Goal: Information Seeking & Learning: Learn about a topic

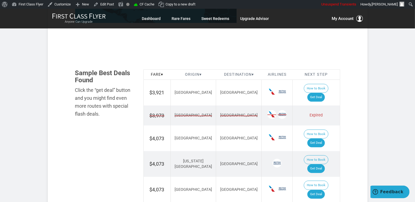
scroll to position [317, 0]
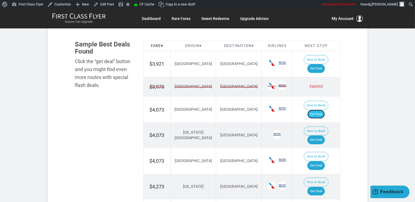
click at [322, 110] on link "Get Deal" at bounding box center [316, 114] width 17 height 9
click at [313, 64] on link "Get Deal" at bounding box center [316, 68] width 17 height 9
click at [359, 87] on section "Flash Deal Summary Sample Savings : Atlanta to Amsterdam goes for $3,973 round-…" at bounding box center [208, 76] width 320 height 578
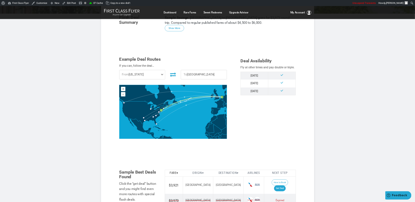
scroll to position [91, 0]
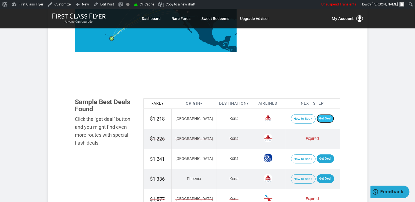
click at [317, 119] on link "Get Deal" at bounding box center [325, 118] width 17 height 9
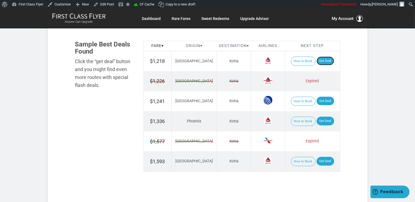
scroll to position [346, 0]
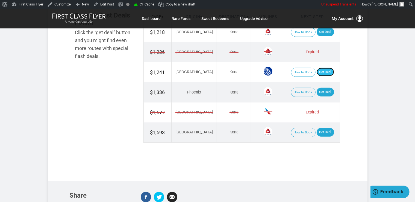
click at [323, 71] on link "Get Deal" at bounding box center [325, 72] width 17 height 9
click at [325, 90] on link "Get Deal" at bounding box center [325, 92] width 17 height 9
click at [321, 134] on link "Get Deal" at bounding box center [325, 132] width 17 height 9
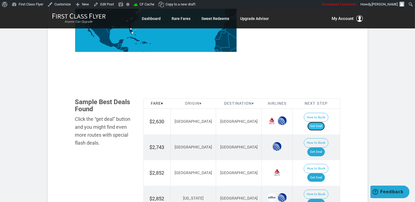
click at [323, 122] on link "Get Deal" at bounding box center [316, 126] width 17 height 9
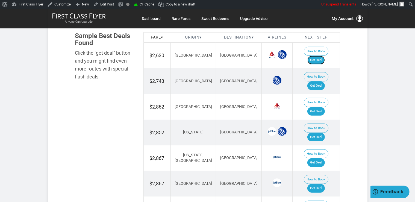
scroll to position [346, 0]
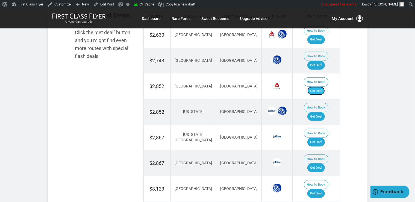
click at [321, 87] on link "Get Deal" at bounding box center [316, 91] width 17 height 9
click at [322, 112] on link "Get Deal" at bounding box center [316, 116] width 17 height 9
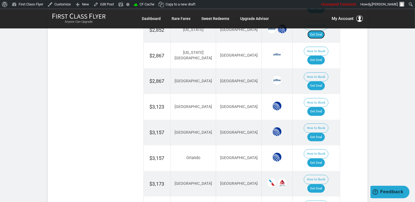
scroll to position [462, 0]
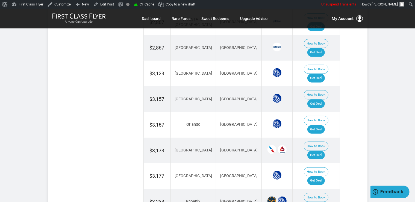
click at [325, 202] on link "Get Deal" at bounding box center [316, 206] width 17 height 9
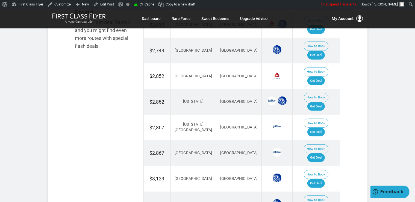
scroll to position [346, 0]
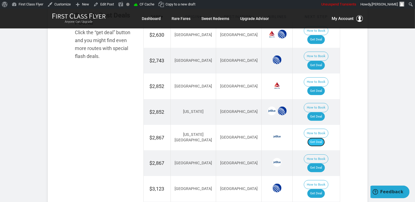
click at [320, 138] on link "Get Deal" at bounding box center [316, 142] width 17 height 9
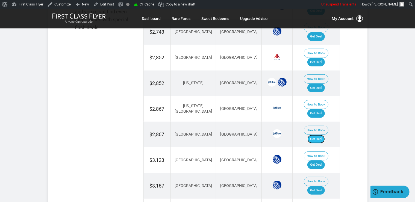
click at [325, 135] on link "Get Deal" at bounding box center [316, 139] width 17 height 9
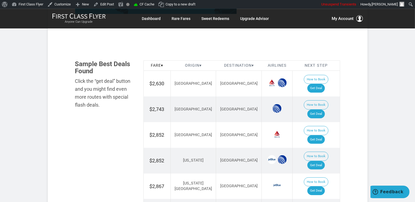
scroll to position [289, 0]
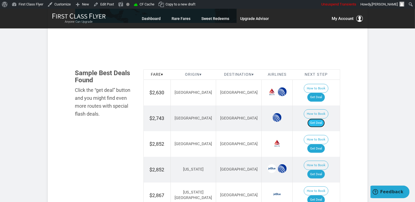
click at [320, 119] on link "Get Deal" at bounding box center [316, 123] width 17 height 9
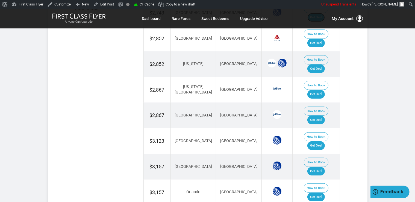
scroll to position [404, 0]
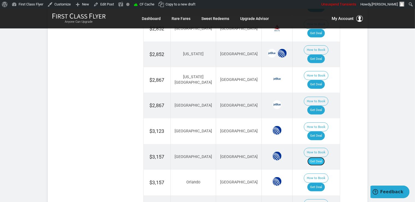
click at [322, 157] on link "Get Deal" at bounding box center [316, 161] width 17 height 9
click at [318, 183] on link "Get Deal" at bounding box center [316, 187] width 17 height 9
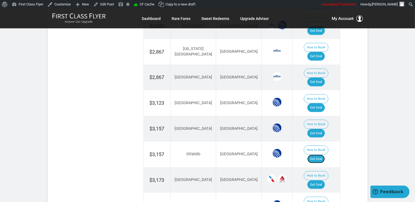
scroll to position [462, 0]
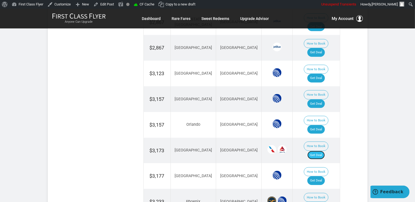
click at [325, 151] on link "Get Deal" at bounding box center [316, 155] width 17 height 9
click at [323, 176] on link "Get Deal" at bounding box center [316, 180] width 17 height 9
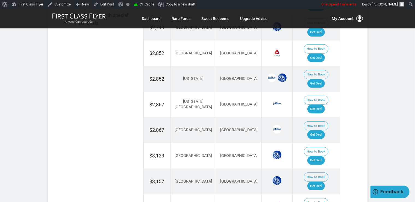
scroll to position [375, 0]
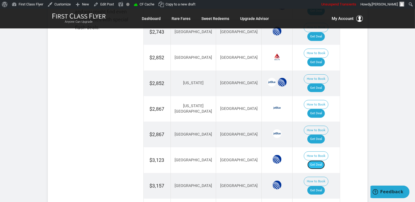
click at [321, 160] on link "Get Deal" at bounding box center [316, 164] width 17 height 9
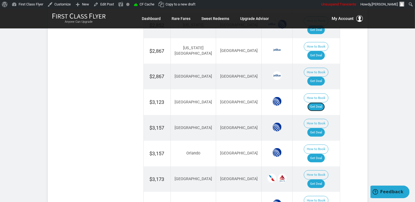
scroll to position [462, 0]
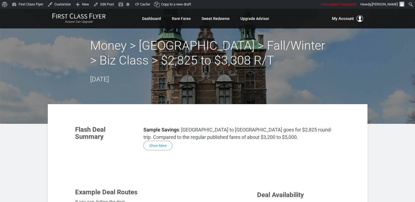
scroll to position [289, 0]
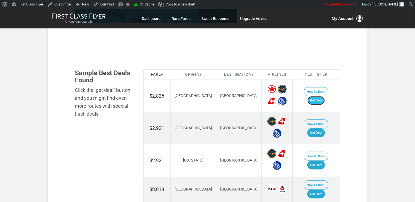
click at [325, 96] on link "Get Deal" at bounding box center [316, 100] width 17 height 9
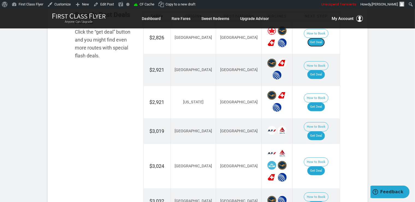
scroll to position [375, 0]
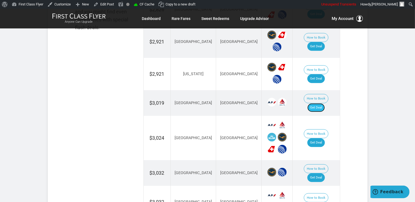
click at [325, 103] on link "Get Deal" at bounding box center [316, 107] width 17 height 9
click at [315, 103] on link "Get Deal" at bounding box center [316, 107] width 17 height 9
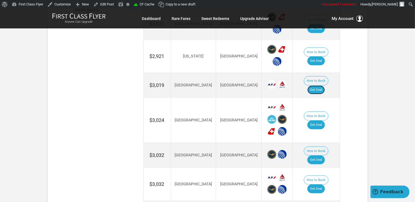
scroll to position [404, 0]
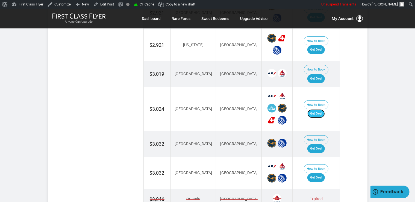
click at [317, 109] on link "Get Deal" at bounding box center [316, 113] width 17 height 9
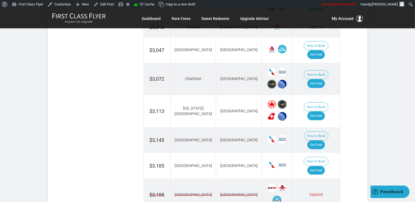
scroll to position [577, 0]
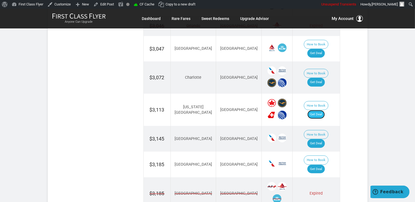
click at [325, 110] on link "Get Deal" at bounding box center [316, 114] width 17 height 9
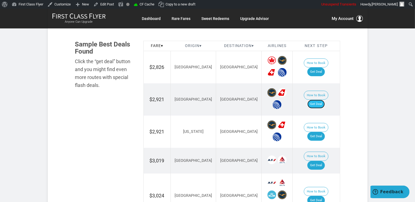
click at [318, 101] on link "Get Deal" at bounding box center [316, 104] width 17 height 9
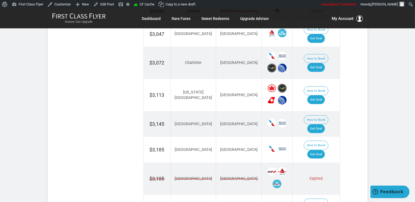
scroll to position [600, 0]
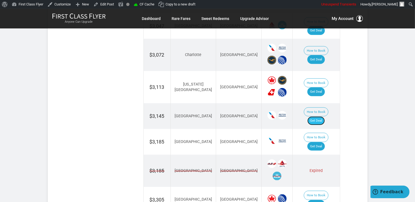
click at [325, 116] on link "Get Deal" at bounding box center [316, 120] width 17 height 9
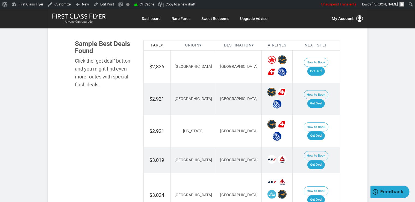
scroll to position [311, 0]
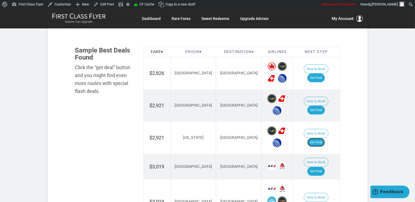
drag, startPoint x: 323, startPoint y: 133, endPoint x: 328, endPoint y: 125, distance: 8.7
click at [324, 138] on link "Get Deal" at bounding box center [316, 142] width 17 height 9
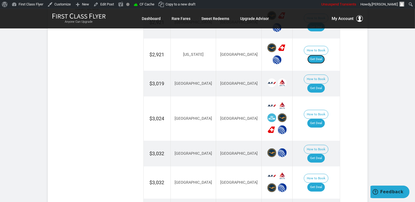
scroll to position [398, 0]
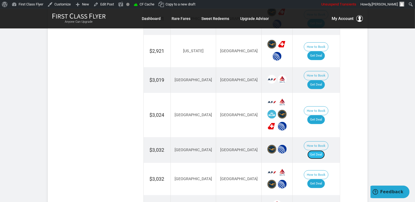
click at [320, 150] on link "Get Deal" at bounding box center [316, 154] width 17 height 9
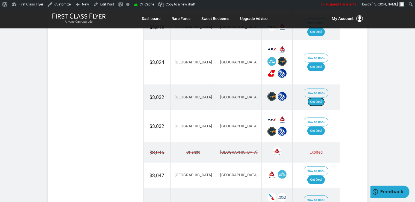
scroll to position [456, 0]
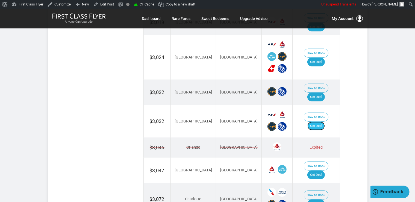
click at [321, 122] on link "Get Deal" at bounding box center [316, 126] width 17 height 9
drag, startPoint x: 318, startPoint y: 107, endPoint x: 321, endPoint y: 104, distance: 4.3
click at [318, 122] on link "Get Deal" at bounding box center [316, 126] width 17 height 9
click at [317, 122] on link "Get Deal" at bounding box center [316, 126] width 17 height 9
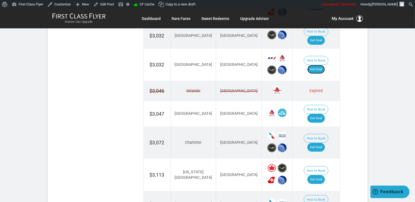
scroll to position [513, 0]
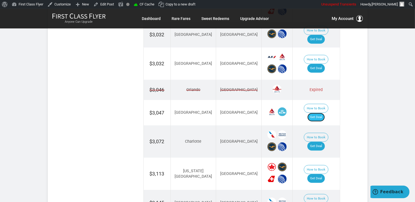
click at [323, 113] on link "Get Deal" at bounding box center [316, 117] width 17 height 9
click at [320, 113] on link "Get Deal" at bounding box center [316, 117] width 17 height 9
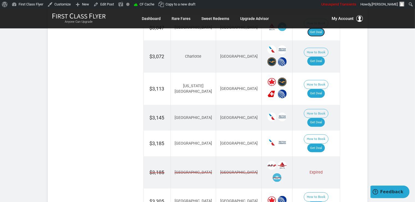
scroll to position [600, 0]
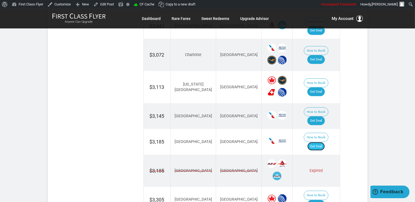
click at [323, 142] on link "Get Deal" at bounding box center [316, 146] width 17 height 9
click at [320, 142] on link "Get Deal" at bounding box center [316, 146] width 17 height 9
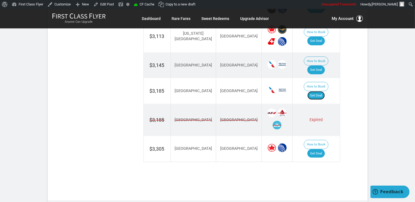
scroll to position [658, 0]
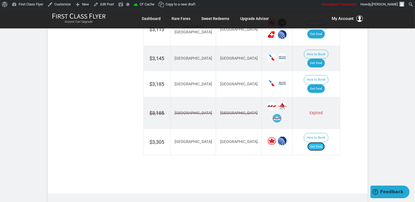
click at [323, 142] on link "Get Deal" at bounding box center [316, 146] width 17 height 9
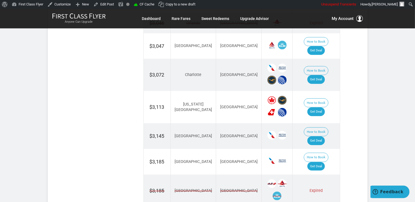
scroll to position [571, 0]
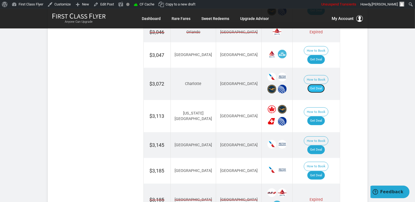
click at [322, 84] on link "Get Deal" at bounding box center [316, 88] width 17 height 9
click at [319, 84] on link "Get Deal" at bounding box center [316, 88] width 17 height 9
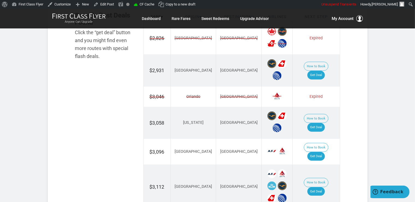
click at [358, 83] on section "Flash Deal Summary Sample Savings : Miami to Copenhagen goes for $2,825 round-t…" at bounding box center [208, 143] width 320 height 771
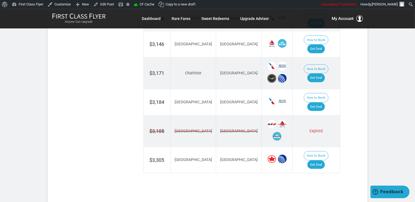
scroll to position [664, 0]
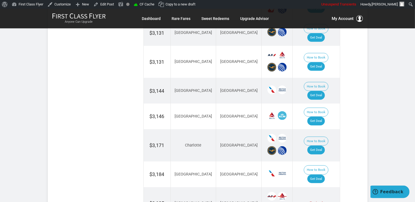
scroll to position [635, 0]
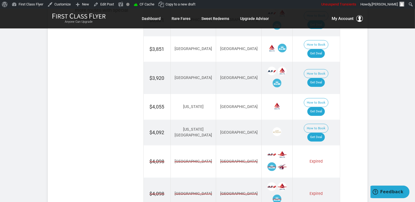
scroll to position [404, 0]
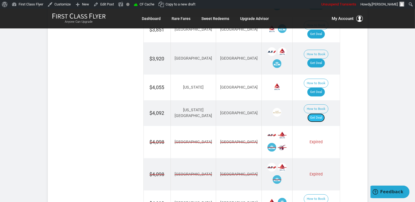
click at [320, 113] on link "Get Deal" at bounding box center [316, 117] width 17 height 9
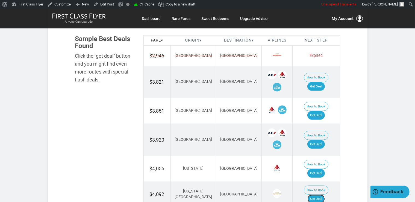
scroll to position [317, 0]
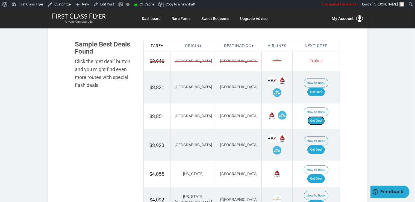
click at [320, 116] on link "Get Deal" at bounding box center [316, 120] width 17 height 9
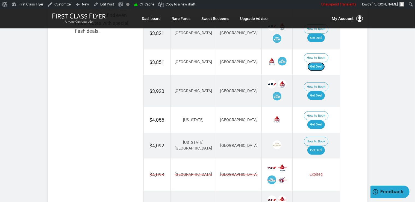
scroll to position [375, 0]
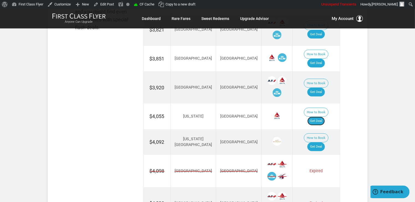
click at [325, 117] on link "Get Deal" at bounding box center [316, 121] width 17 height 9
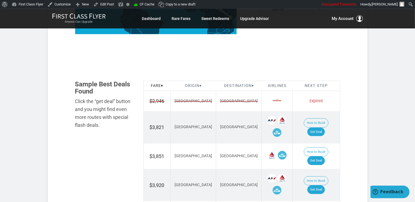
scroll to position [289, 0]
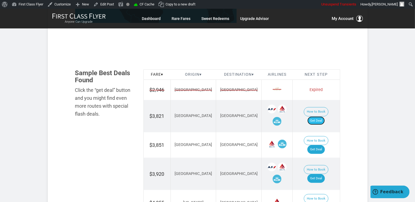
click at [324, 116] on link "Get Deal" at bounding box center [316, 120] width 17 height 9
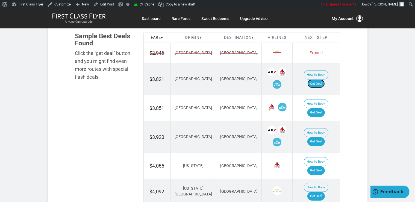
scroll to position [375, 0]
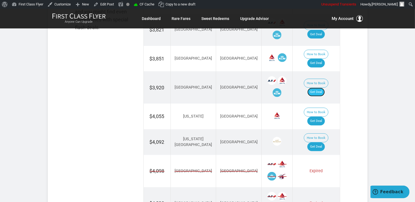
click at [322, 88] on link "Get Deal" at bounding box center [316, 92] width 17 height 9
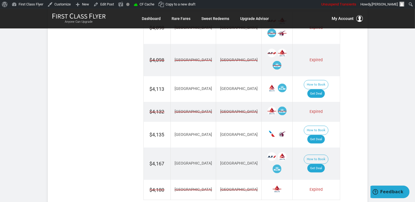
scroll to position [548, 0]
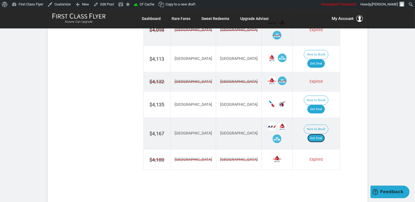
click at [325, 134] on link "Get Deal" at bounding box center [316, 138] width 17 height 9
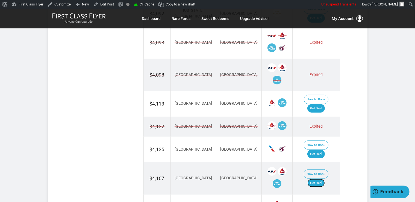
scroll to position [491, 0]
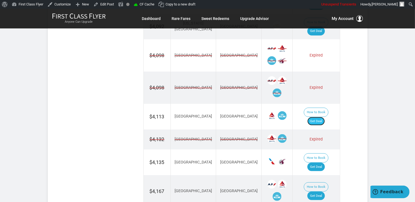
click at [320, 117] on link "Get Deal" at bounding box center [316, 121] width 17 height 9
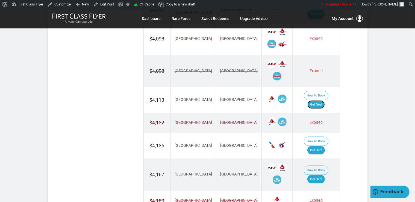
scroll to position [519, 0]
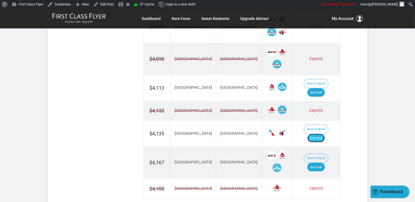
click at [321, 134] on link "Get Deal" at bounding box center [316, 138] width 17 height 9
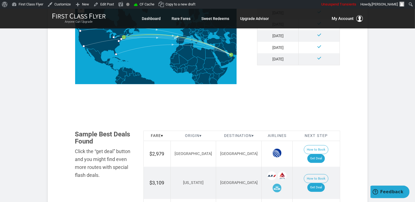
scroll to position [231, 0]
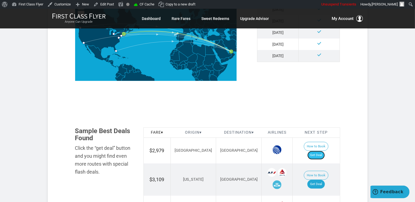
click at [318, 151] on link "Get Deal" at bounding box center [316, 155] width 17 height 9
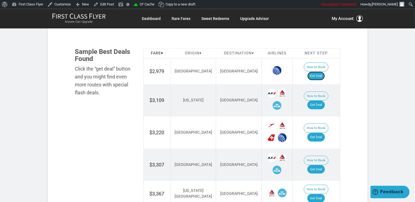
scroll to position [317, 0]
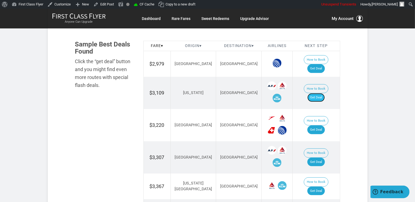
click at [323, 93] on link "Get Deal" at bounding box center [316, 97] width 17 height 9
click at [323, 125] on link "Get Deal" at bounding box center [316, 129] width 17 height 9
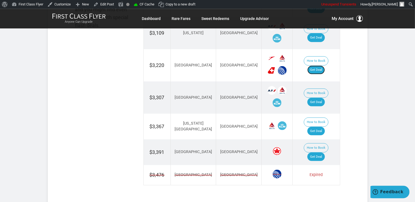
scroll to position [404, 0]
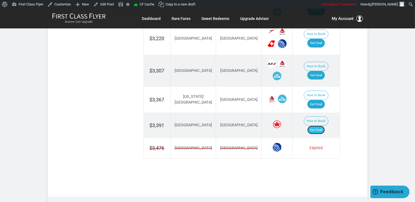
click at [325, 126] on link "Get Deal" at bounding box center [316, 130] width 17 height 9
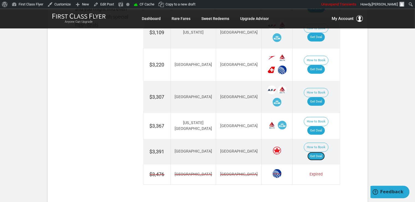
scroll to position [346, 0]
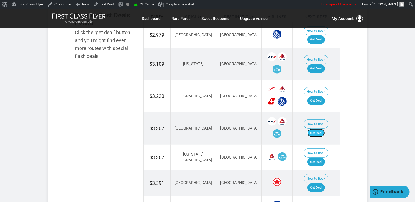
drag, startPoint x: 315, startPoint y: 121, endPoint x: 318, endPoint y: 123, distance: 4.3
click at [315, 129] on link "Get Deal" at bounding box center [316, 133] width 17 height 9
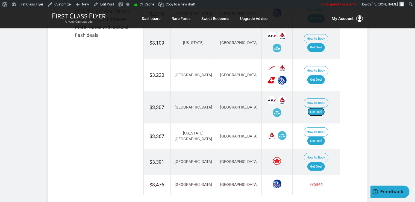
scroll to position [404, 0]
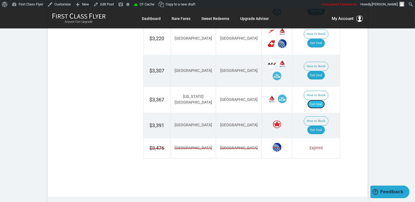
click at [324, 100] on link "Get Deal" at bounding box center [316, 104] width 17 height 9
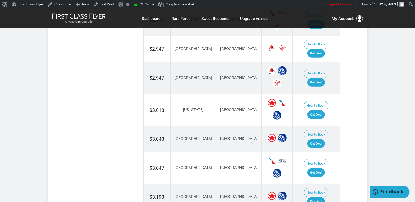
scroll to position [462, 0]
click at [319, 110] on link "Get Deal" at bounding box center [316, 114] width 17 height 9
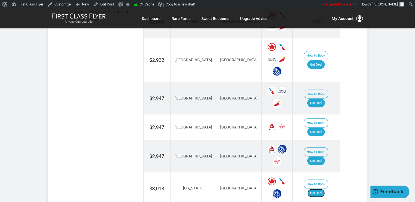
scroll to position [375, 0]
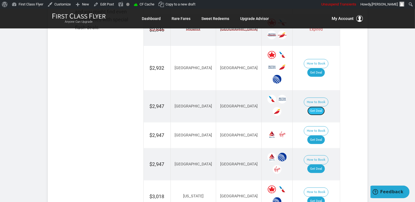
click at [321, 107] on link "Get Deal" at bounding box center [316, 111] width 17 height 9
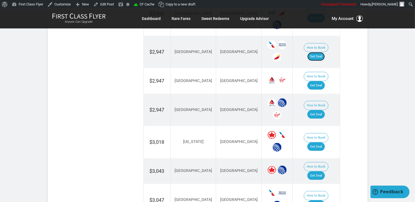
scroll to position [433, 0]
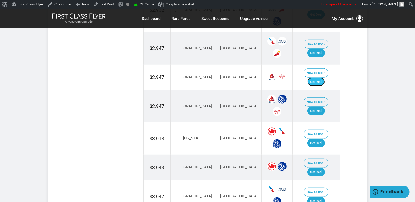
click at [318, 78] on link "Get Deal" at bounding box center [316, 82] width 17 height 9
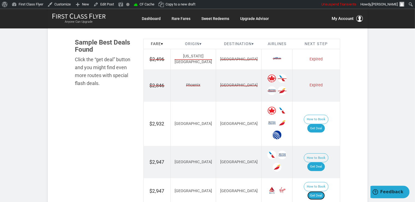
scroll to position [317, 0]
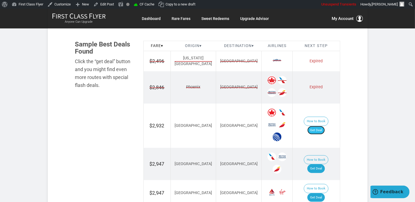
click at [319, 126] on link "Get Deal" at bounding box center [316, 130] width 17 height 9
click at [322, 130] on td "How to Book Get Deal" at bounding box center [316, 126] width 47 height 45
click at [323, 126] on link "Get Deal" at bounding box center [316, 130] width 17 height 9
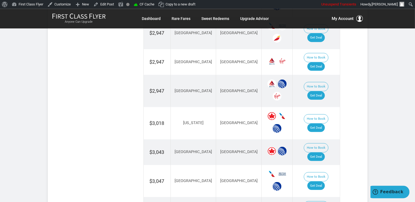
scroll to position [462, 0]
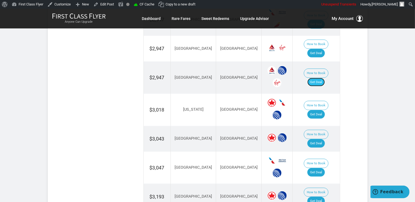
click at [325, 78] on link "Get Deal" at bounding box center [316, 82] width 17 height 9
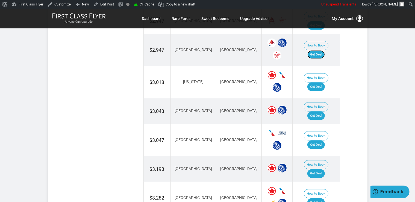
scroll to position [491, 0]
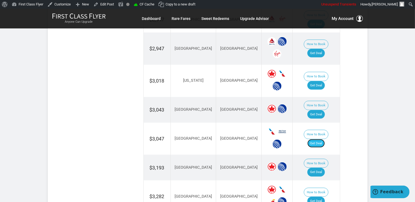
click at [325, 139] on link "Get Deal" at bounding box center [316, 143] width 17 height 9
click at [322, 110] on link "Get Deal" at bounding box center [316, 114] width 17 height 9
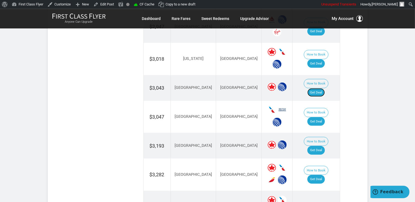
scroll to position [519, 0]
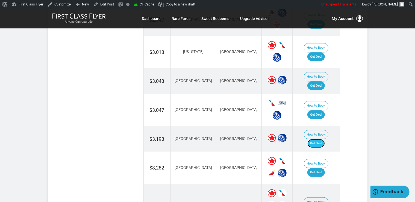
click at [322, 139] on link "Get Deal" at bounding box center [316, 143] width 17 height 9
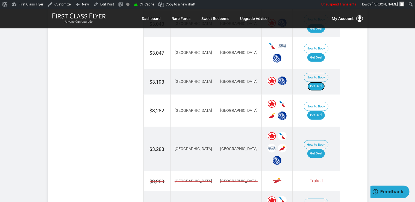
scroll to position [577, 0]
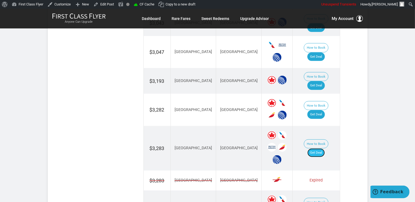
click at [325, 148] on link "Get Deal" at bounding box center [316, 152] width 17 height 9
click at [323, 110] on link "Get Deal" at bounding box center [316, 114] width 17 height 9
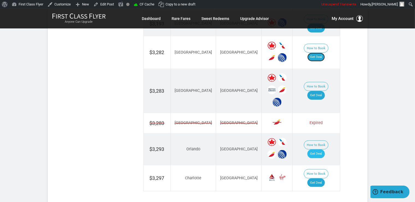
scroll to position [635, 0]
click at [321, 149] on link "Get Deal" at bounding box center [316, 153] width 17 height 9
click at [319, 178] on link "Get Deal" at bounding box center [316, 182] width 17 height 9
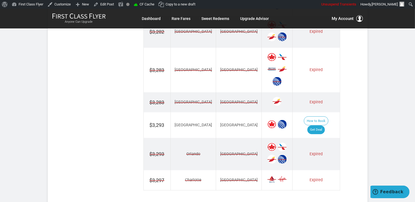
scroll to position [659, 0]
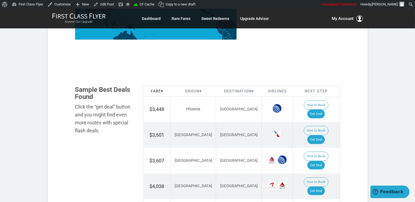
scroll to position [317, 0]
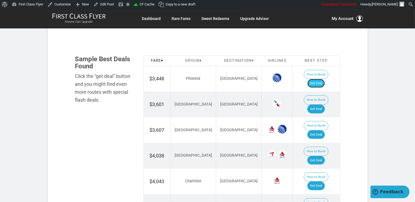
click at [322, 79] on link "Get Deal" at bounding box center [316, 83] width 17 height 9
click at [325, 105] on link "Get Deal" at bounding box center [316, 109] width 17 height 9
click at [319, 130] on link "Get Deal" at bounding box center [316, 134] width 17 height 9
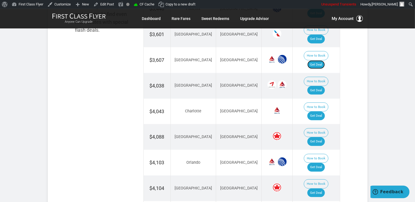
scroll to position [404, 0]
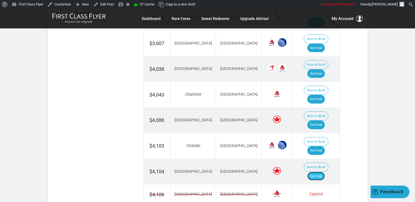
click at [322, 172] on link "Get Deal" at bounding box center [316, 176] width 17 height 9
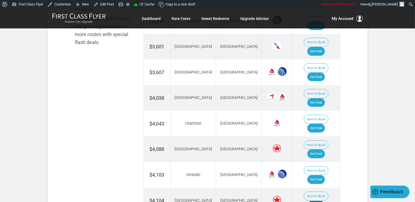
scroll to position [346, 0]
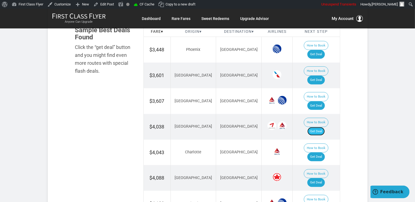
click at [324, 127] on link "Get Deal" at bounding box center [316, 131] width 17 height 9
click at [320, 153] on link "Get Deal" at bounding box center [316, 157] width 17 height 9
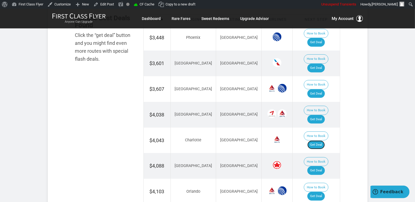
scroll to position [375, 0]
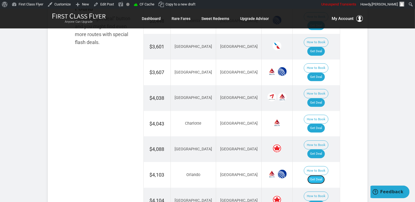
click at [322, 175] on link "Get Deal" at bounding box center [316, 179] width 17 height 9
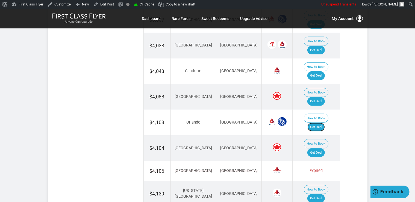
scroll to position [433, 0]
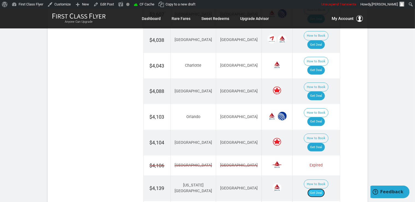
click at [319, 189] on link "Get Deal" at bounding box center [316, 193] width 17 height 9
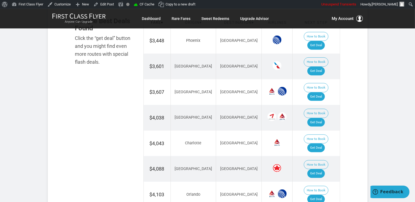
scroll to position [346, 0]
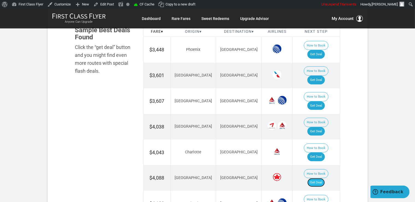
click at [319, 178] on link "Get Deal" at bounding box center [316, 182] width 17 height 9
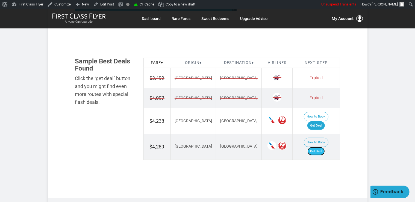
click at [322, 147] on link "Get Deal" at bounding box center [316, 151] width 17 height 9
click at [317, 121] on link "Get Deal" at bounding box center [316, 125] width 17 height 9
click at [317, 147] on link "Get Deal" at bounding box center [316, 151] width 17 height 9
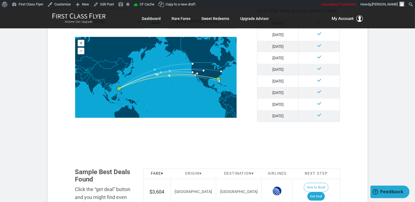
scroll to position [260, 0]
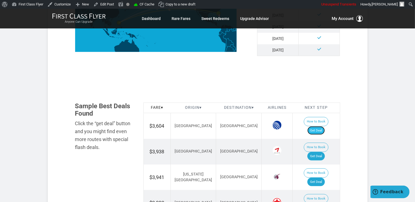
click at [319, 126] on link "Get Deal" at bounding box center [316, 130] width 17 height 9
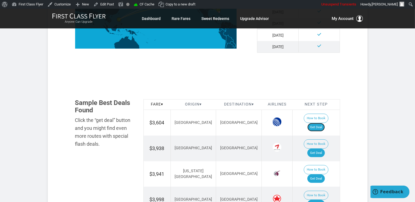
scroll to position [317, 0]
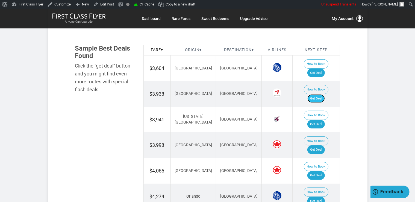
click at [323, 94] on link "Get Deal" at bounding box center [316, 98] width 17 height 9
click at [325, 120] on link "Get Deal" at bounding box center [316, 124] width 17 height 9
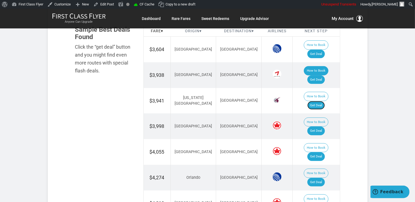
scroll to position [346, 0]
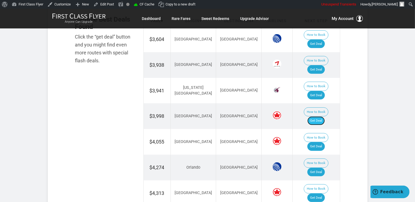
click at [318, 116] on link "Get Deal" at bounding box center [316, 120] width 17 height 9
click at [325, 142] on link "Get Deal" at bounding box center [316, 146] width 17 height 9
click at [319, 168] on link "Get Deal" at bounding box center [316, 172] width 17 height 9
click at [318, 168] on link "Get Deal" at bounding box center [316, 172] width 17 height 9
click at [319, 194] on link "Get Deal" at bounding box center [316, 198] width 17 height 9
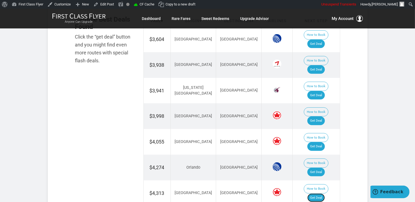
scroll to position [404, 0]
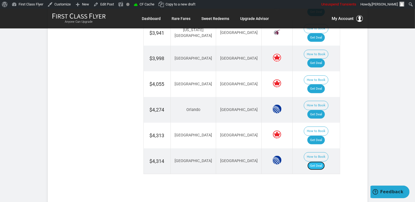
click at [324, 162] on link "Get Deal" at bounding box center [316, 166] width 17 height 9
